Goal: Find specific fact

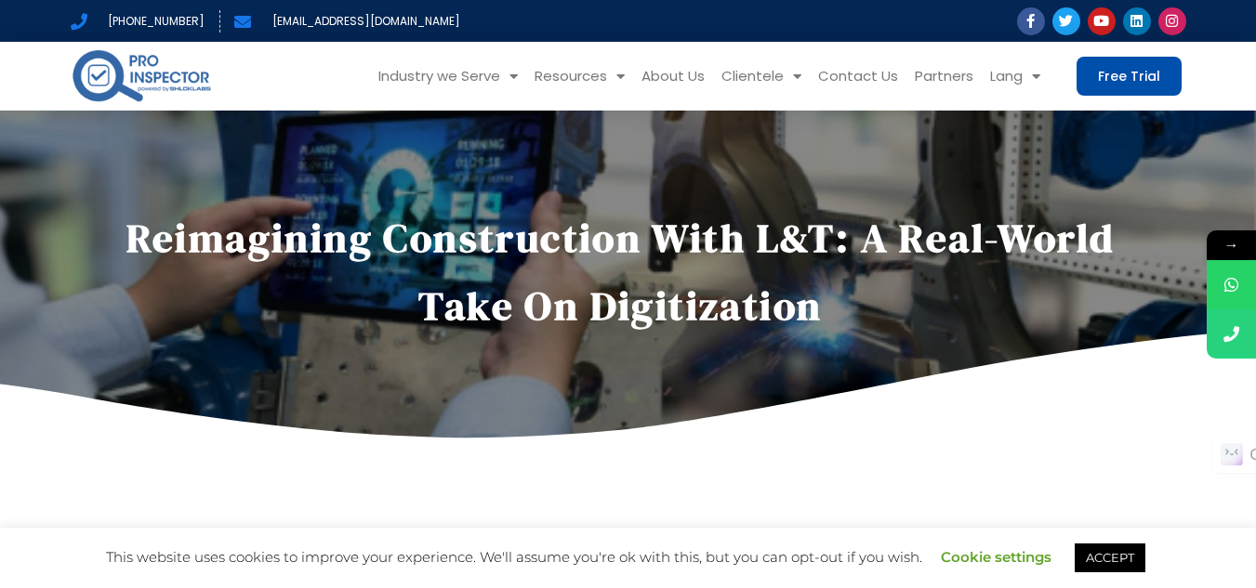
click at [1098, 72] on link "Free Trial" at bounding box center [1128, 76] width 105 height 39
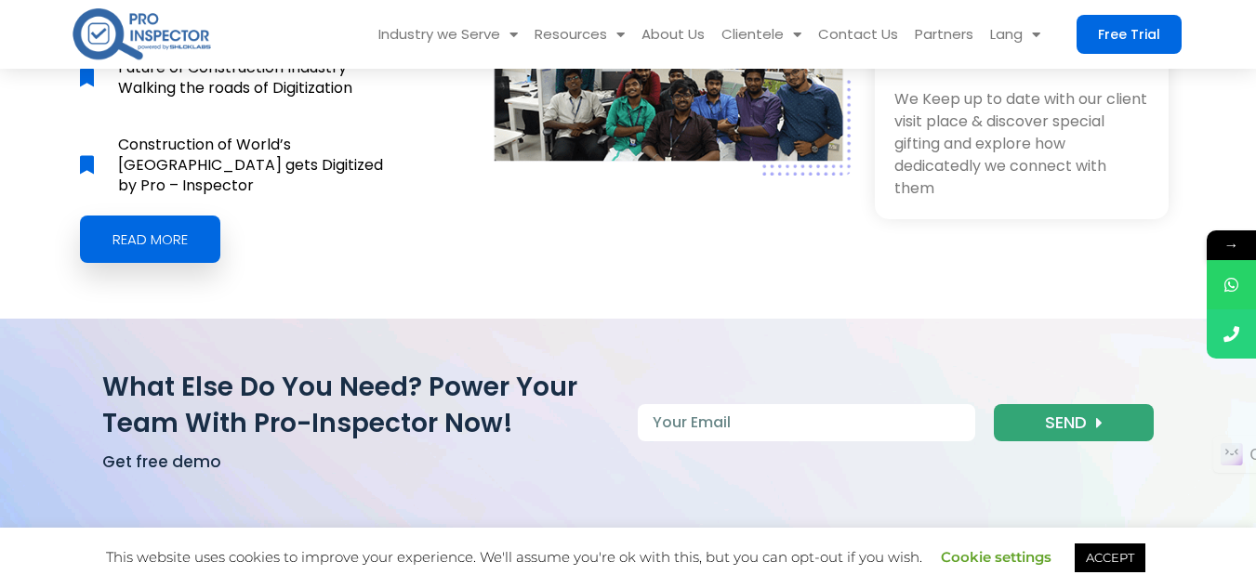
scroll to position [8548, 0]
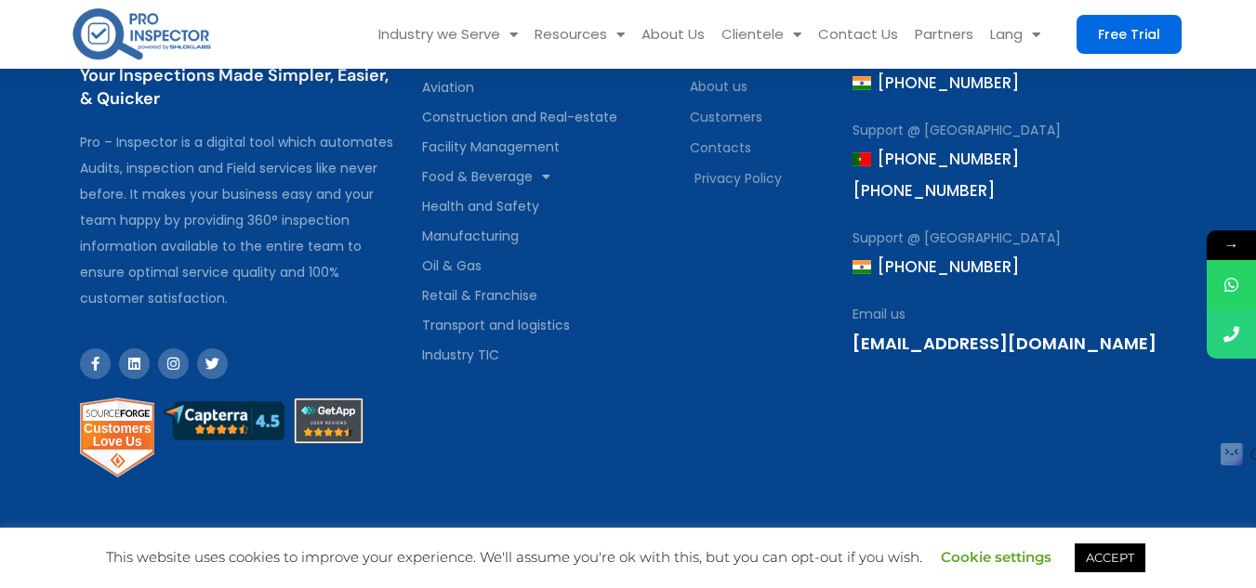
click at [1130, 563] on link "ACCEPT" at bounding box center [1109, 558] width 71 height 29
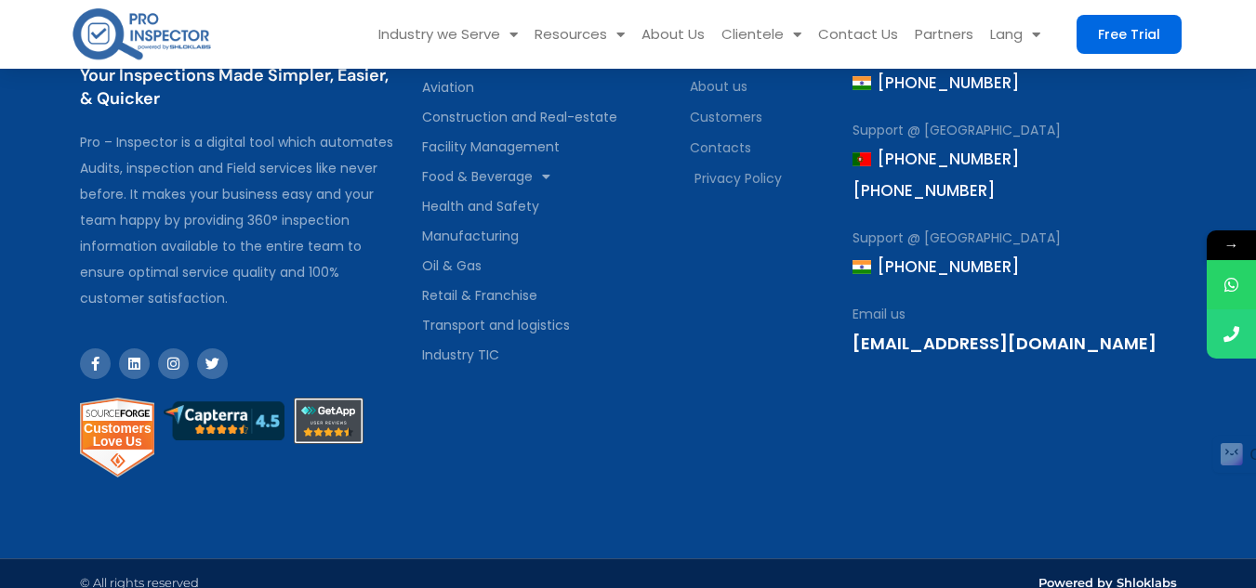
click at [722, 447] on div "Quick Links Home About us Customers Contacts Privacy Policy" at bounding box center [761, 237] width 163 height 513
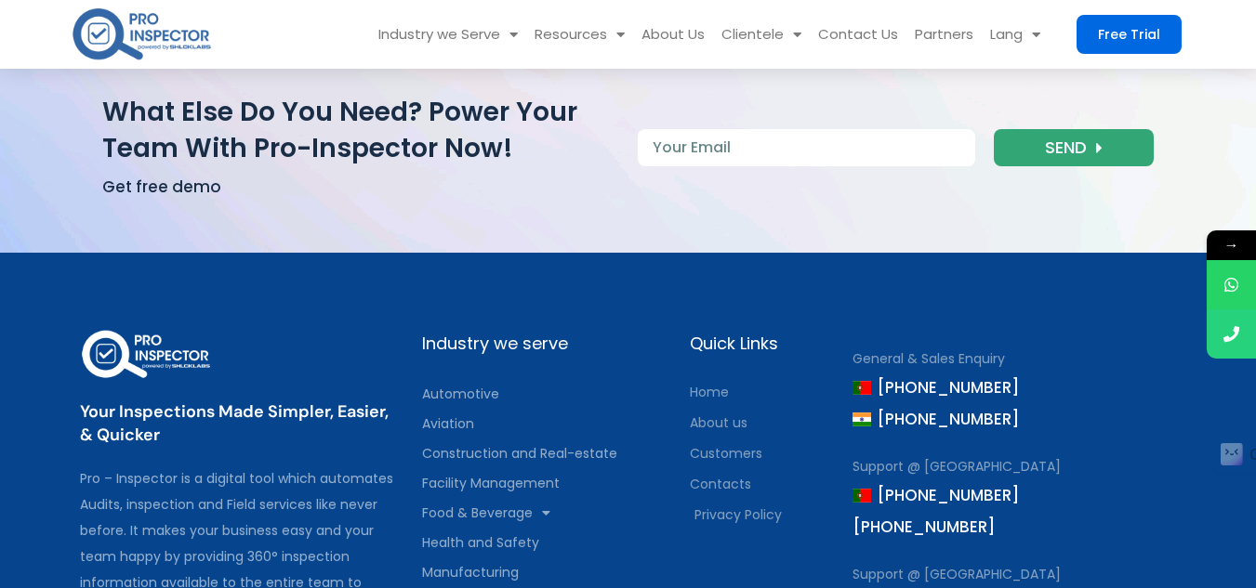
scroll to position [8426, 0]
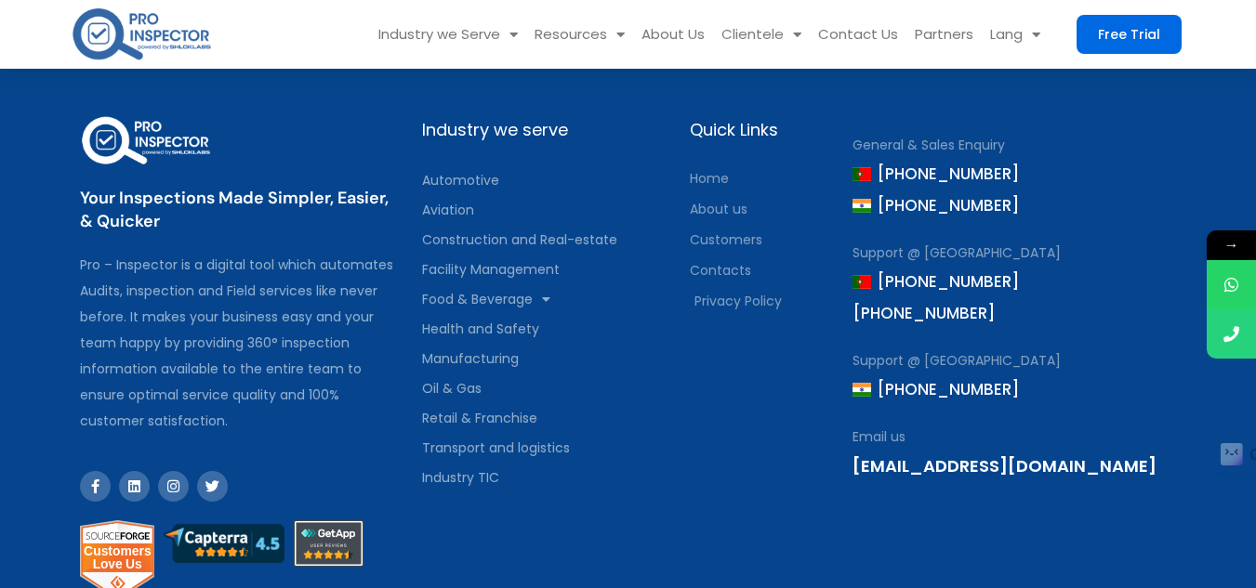
click at [627, 517] on div "Industry we serve Automotive Aviation Construction and Real-estate Facility Man…" at bounding box center [547, 360] width 269 height 513
click at [776, 556] on div "Quick Links Home About us Customers Contacts Privacy Policy" at bounding box center [761, 360] width 163 height 513
drag, startPoint x: 175, startPoint y: 250, endPoint x: 79, endPoint y: 249, distance: 95.7
click at [80, 252] on div "Pro – Inspector is a digital tool which automates Audits, inspection and Field …" at bounding box center [241, 343] width 323 height 182
copy div "Pro – Inspector"
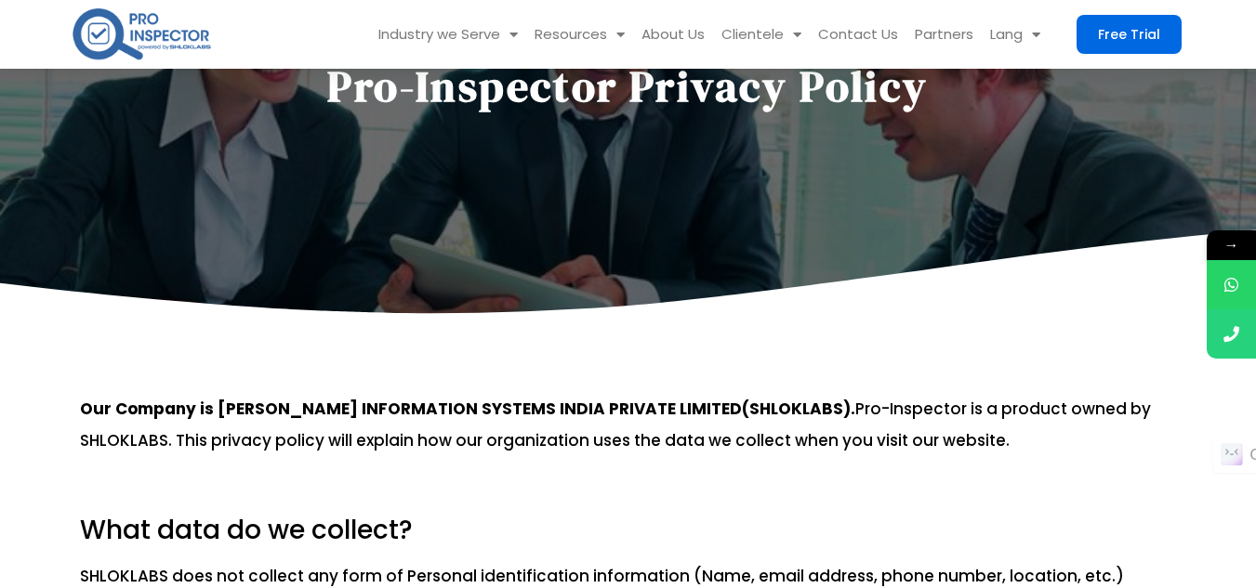
scroll to position [280, 0]
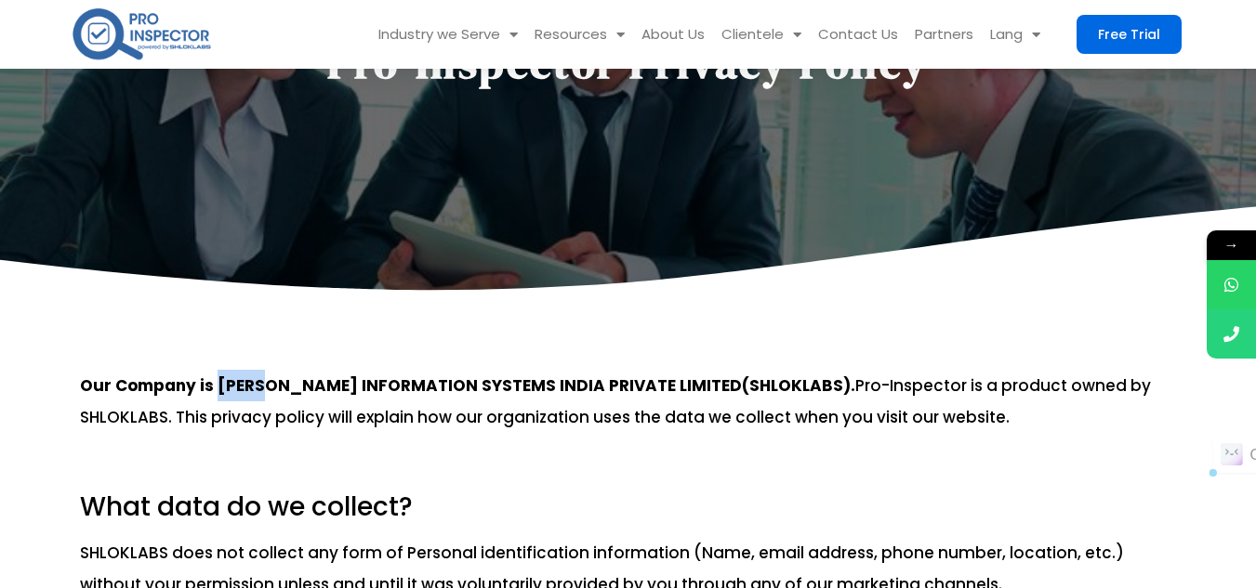
drag, startPoint x: 266, startPoint y: 387, endPoint x: 215, endPoint y: 388, distance: 51.1
click at [215, 388] on b "Our Company is [PERSON_NAME] INFORMATION SYSTEMS INDIA PRIVATE LIMITED(SHLOKLAB…" at bounding box center [467, 386] width 775 height 22
copy b "[PERSON_NAME]"
click at [691, 393] on b "Our Company is [PERSON_NAME] INFORMATION SYSTEMS INDIA PRIVATE LIMITED(SHLOKLAB…" at bounding box center [467, 386] width 775 height 22
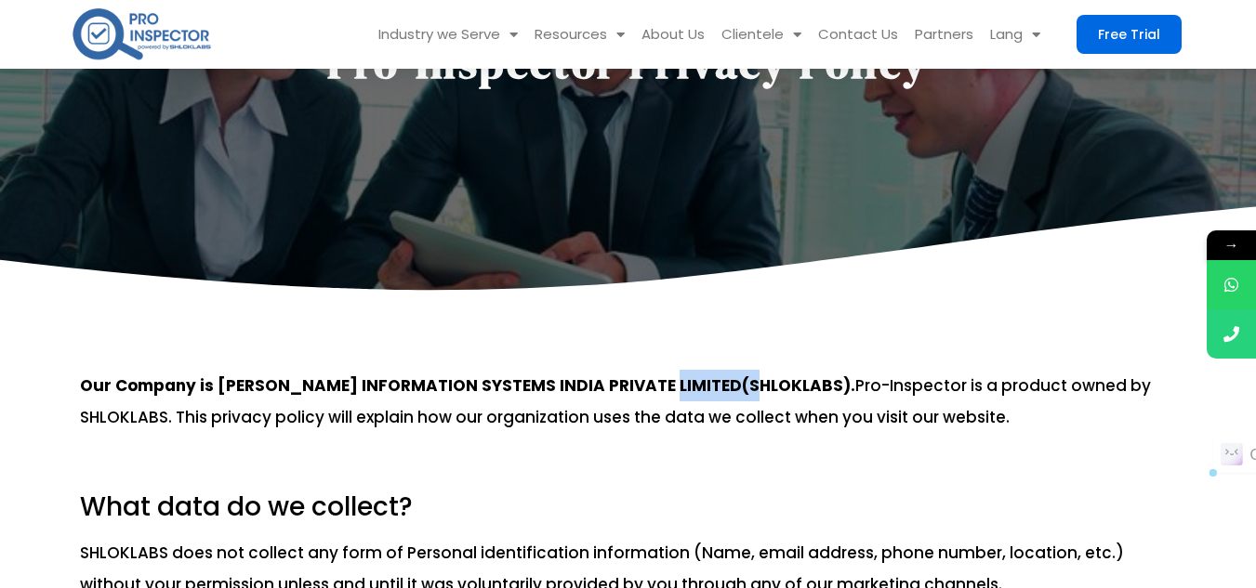
copy b "SHLOKLABS"
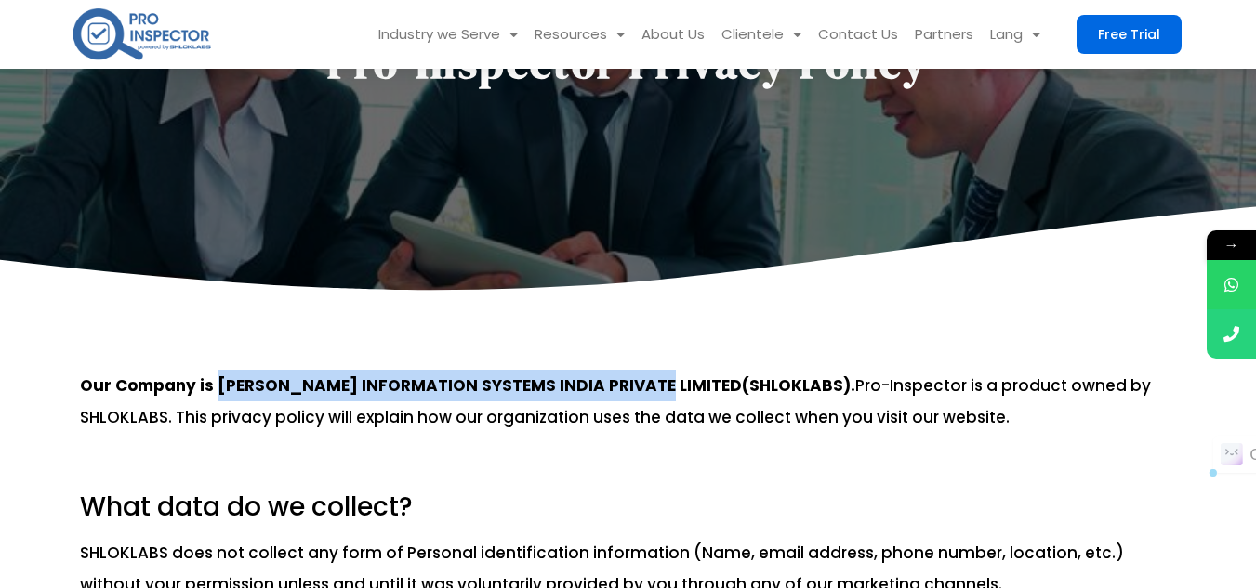
drag, startPoint x: 638, startPoint y: 382, endPoint x: 217, endPoint y: 396, distance: 420.3
click at [217, 396] on b "Our Company is [PERSON_NAME] INFORMATION SYSTEMS INDIA PRIVATE LIMITED(SHLOKLAB…" at bounding box center [467, 386] width 775 height 22
copy b "[PERSON_NAME] INFORMATION SYSTEMS INDIA PRIVATE LIMITED"
